Goal: Find specific page/section

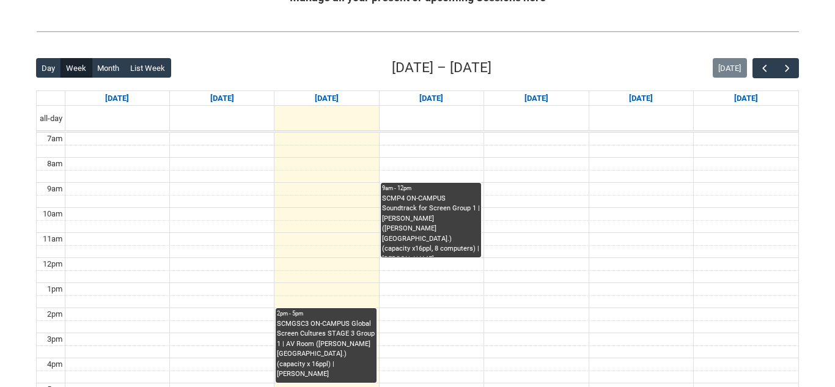
scroll to position [266, 0]
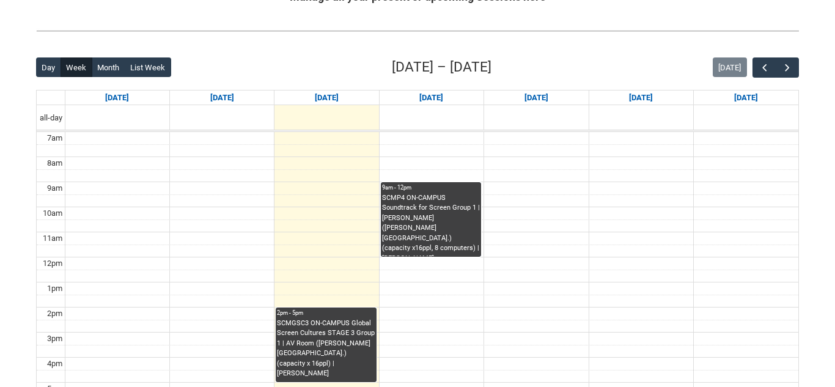
click at [430, 194] on div "SCMP4 ON-CAMPUS Soundtrack for Screen Group 1 | [PERSON_NAME] ([PERSON_NAME][GE…" at bounding box center [431, 225] width 98 height 64
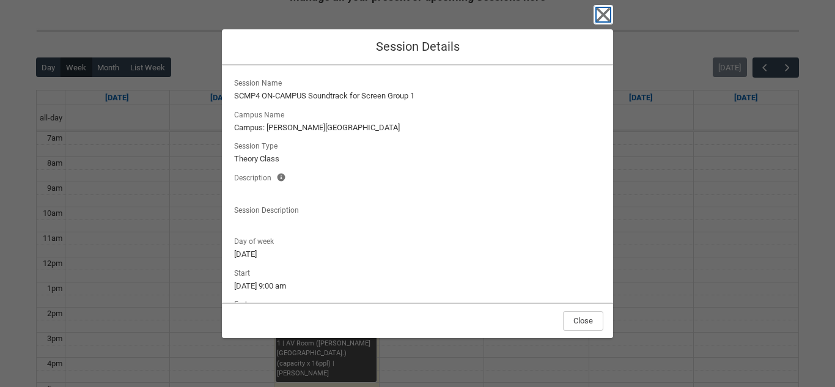
click at [604, 20] on icon "button" at bounding box center [604, 15] width 20 height 20
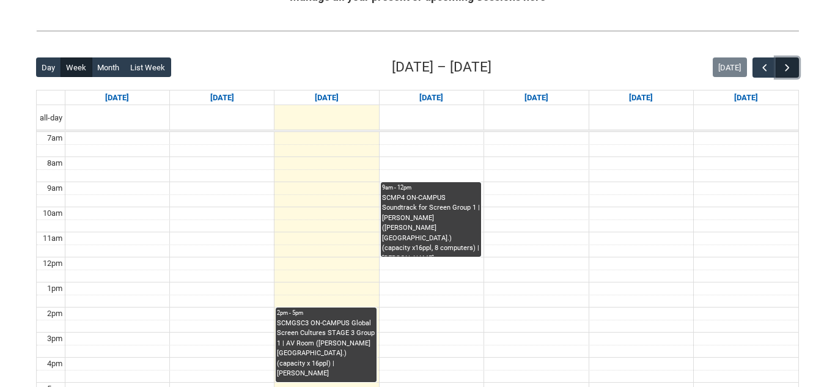
click at [794, 62] on button "button" at bounding box center [787, 67] width 23 height 20
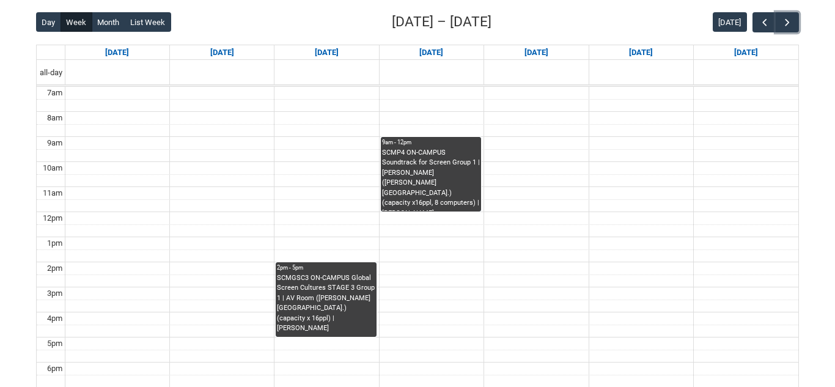
scroll to position [312, 0]
click at [789, 21] on span "button" at bounding box center [787, 22] width 12 height 12
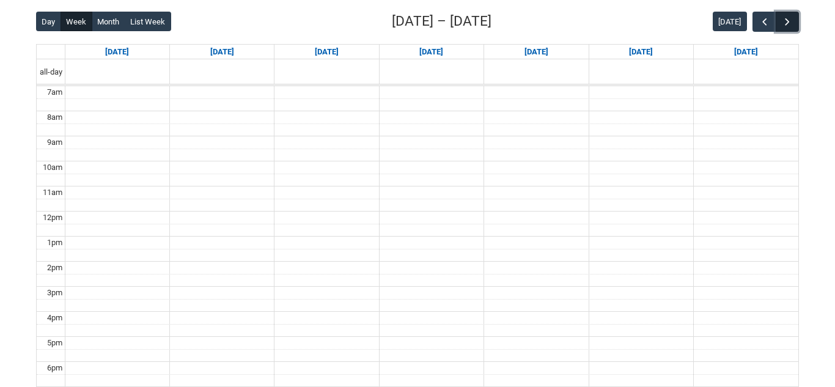
click at [789, 21] on span "button" at bounding box center [787, 22] width 12 height 12
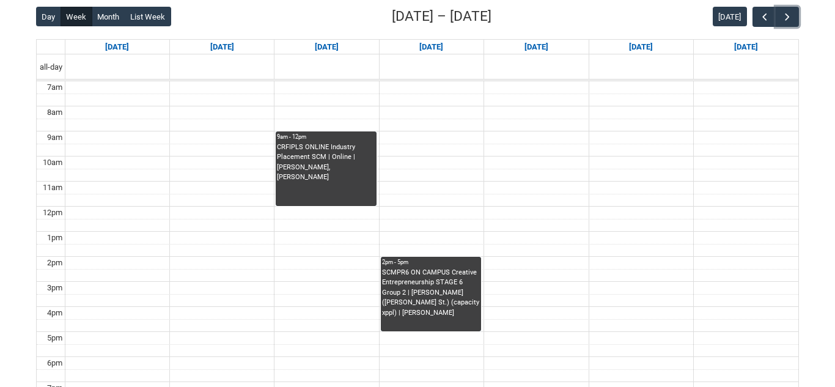
scroll to position [316, 0]
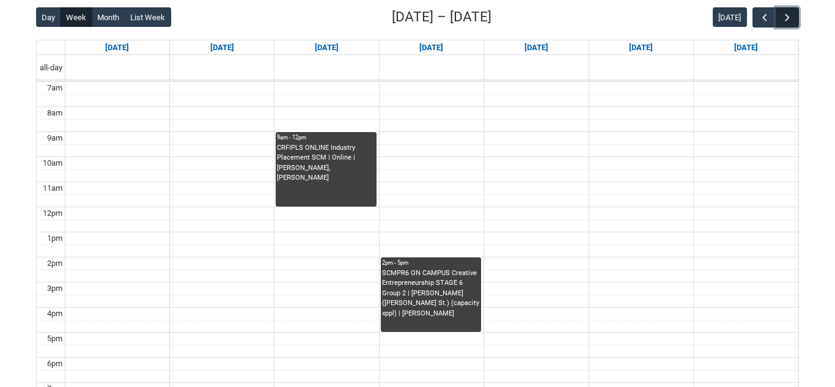
click at [787, 21] on span "button" at bounding box center [787, 18] width 12 height 12
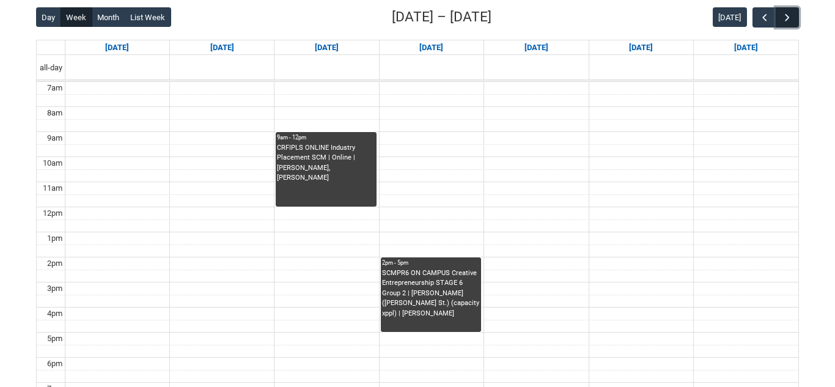
click at [787, 21] on span "button" at bounding box center [787, 18] width 12 height 12
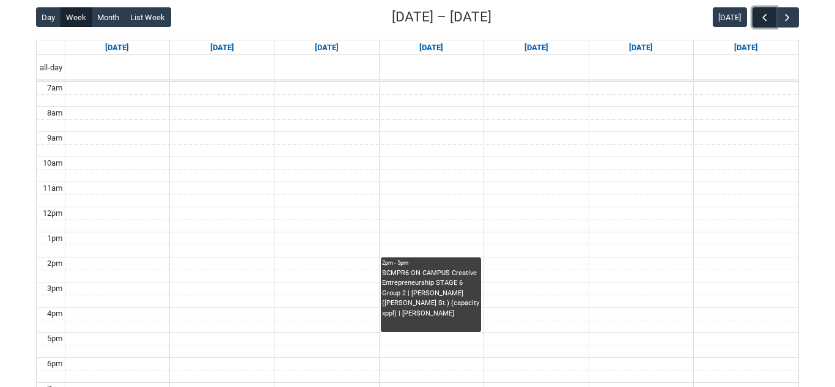
click at [766, 20] on span "button" at bounding box center [765, 18] width 12 height 12
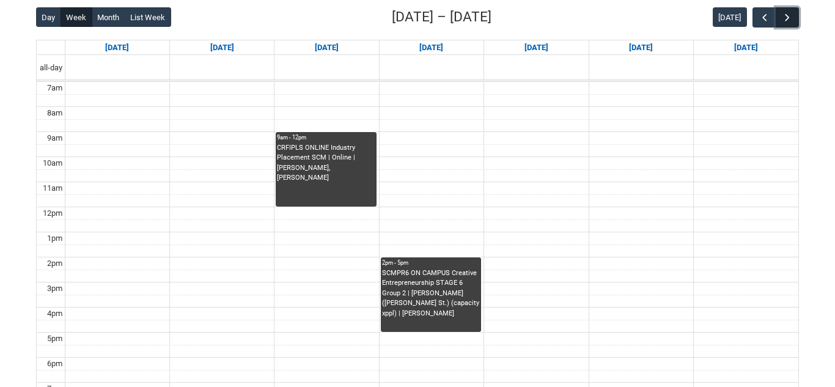
click at [782, 17] on span "button" at bounding box center [787, 18] width 12 height 12
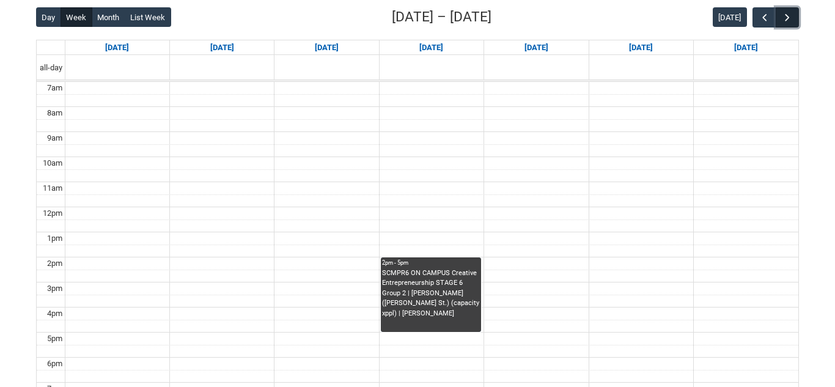
click at [782, 17] on span "button" at bounding box center [787, 18] width 12 height 12
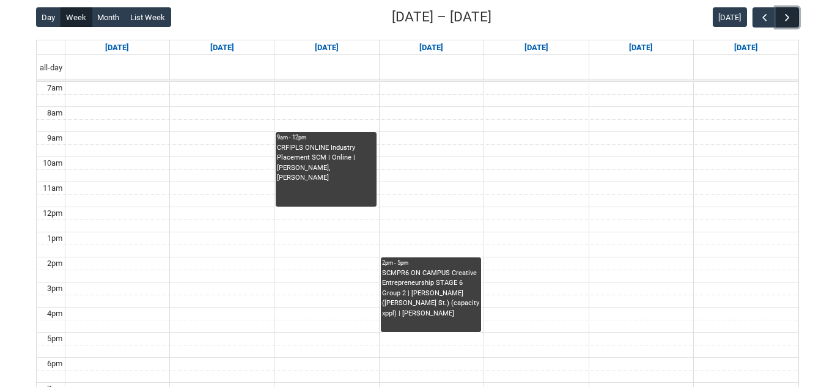
click at [782, 17] on span "button" at bounding box center [787, 18] width 12 height 12
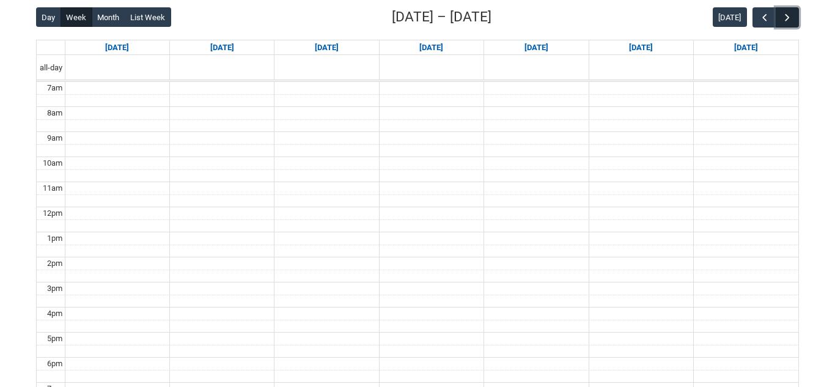
click at [786, 18] on span "button" at bounding box center [787, 18] width 12 height 12
click at [761, 21] on span "button" at bounding box center [765, 18] width 12 height 12
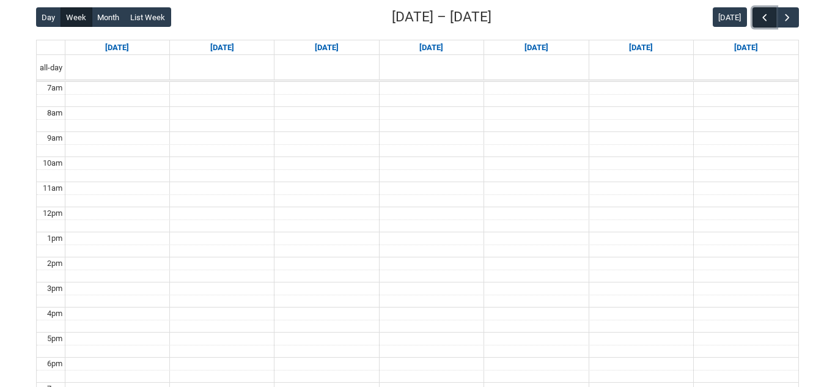
click at [761, 21] on span "button" at bounding box center [765, 18] width 12 height 12
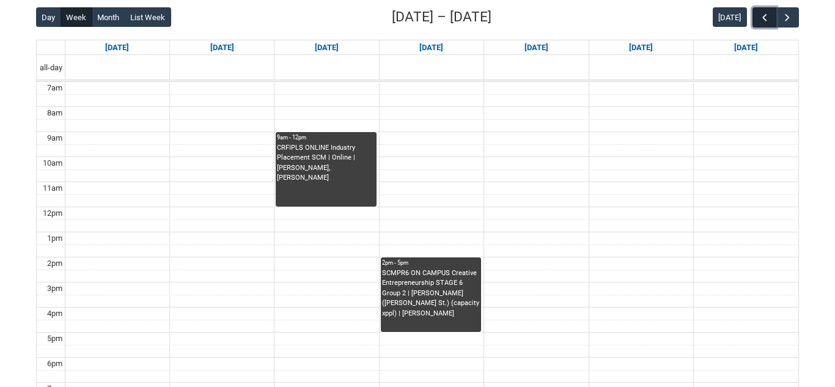
click at [761, 21] on span "button" at bounding box center [765, 18] width 12 height 12
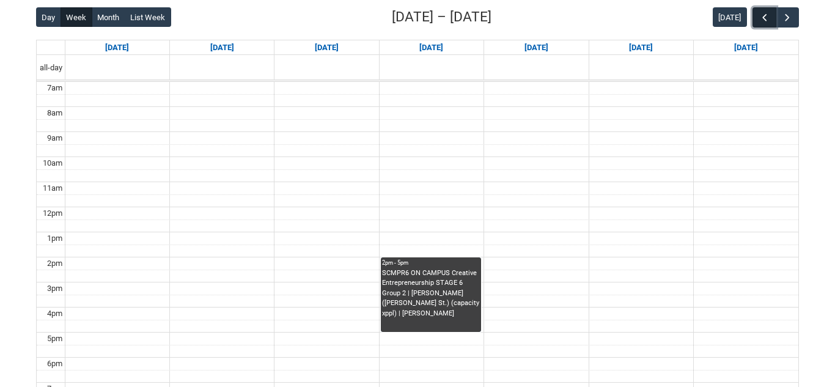
click at [761, 21] on span "button" at bounding box center [765, 18] width 12 height 12
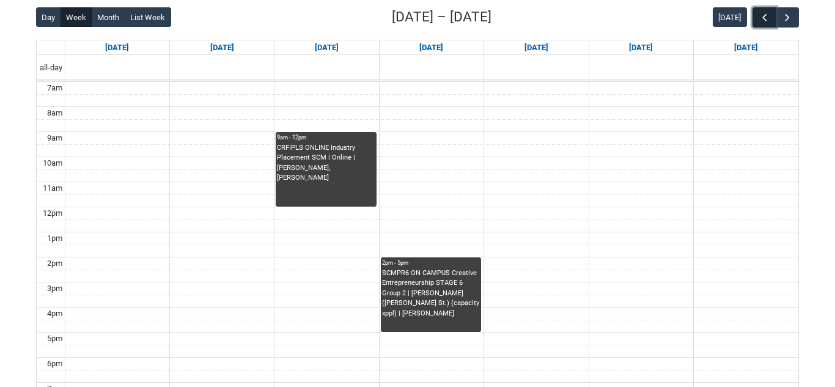
click at [761, 21] on span "button" at bounding box center [765, 18] width 12 height 12
click at [783, 18] on span "button" at bounding box center [787, 18] width 12 height 12
click at [301, 335] on td at bounding box center [432, 339] width 734 height 13
